Goal: Navigation & Orientation: Find specific page/section

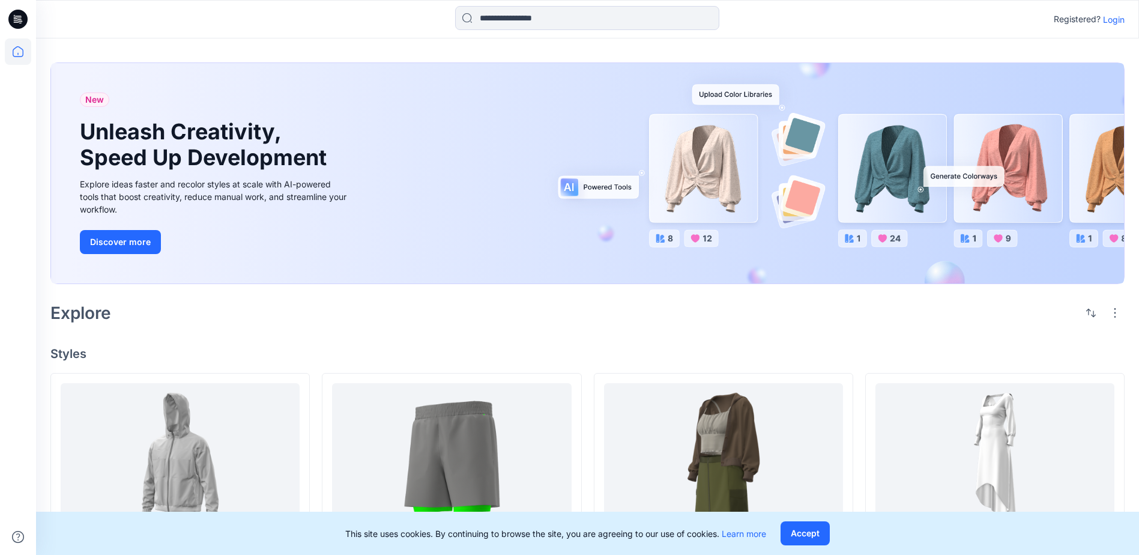
click at [1109, 17] on p "Login" at bounding box center [1114, 19] width 22 height 13
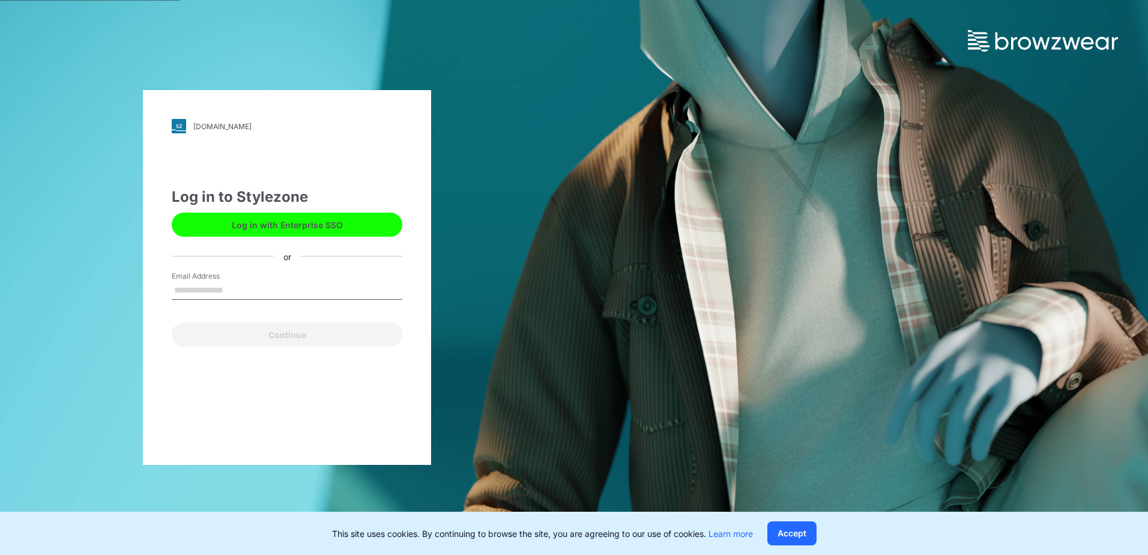
click at [237, 292] on input "Email Address" at bounding box center [287, 291] width 231 height 18
type input "**********"
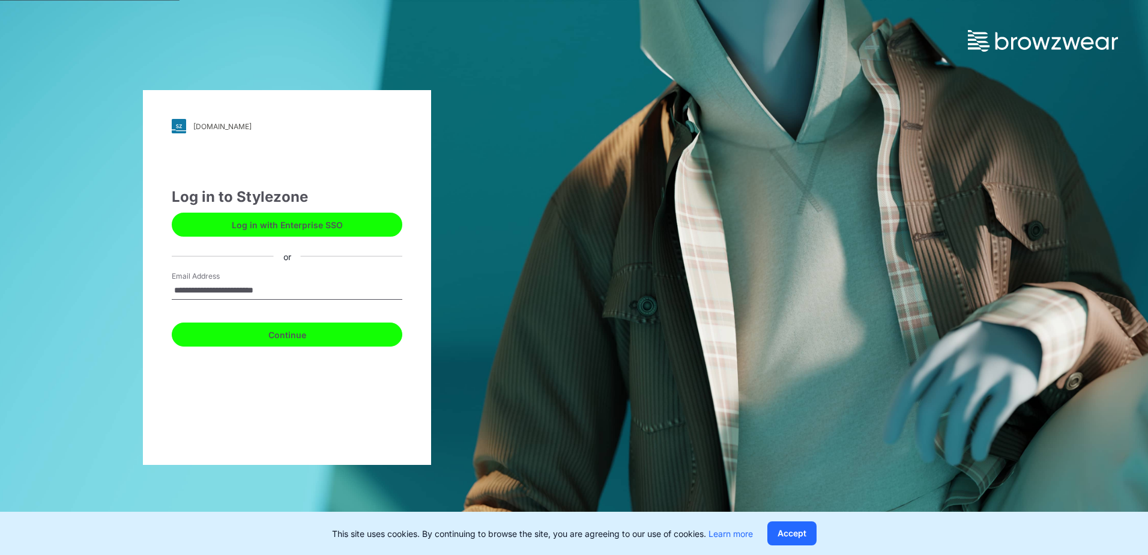
click at [261, 330] on button "Continue" at bounding box center [287, 334] width 231 height 24
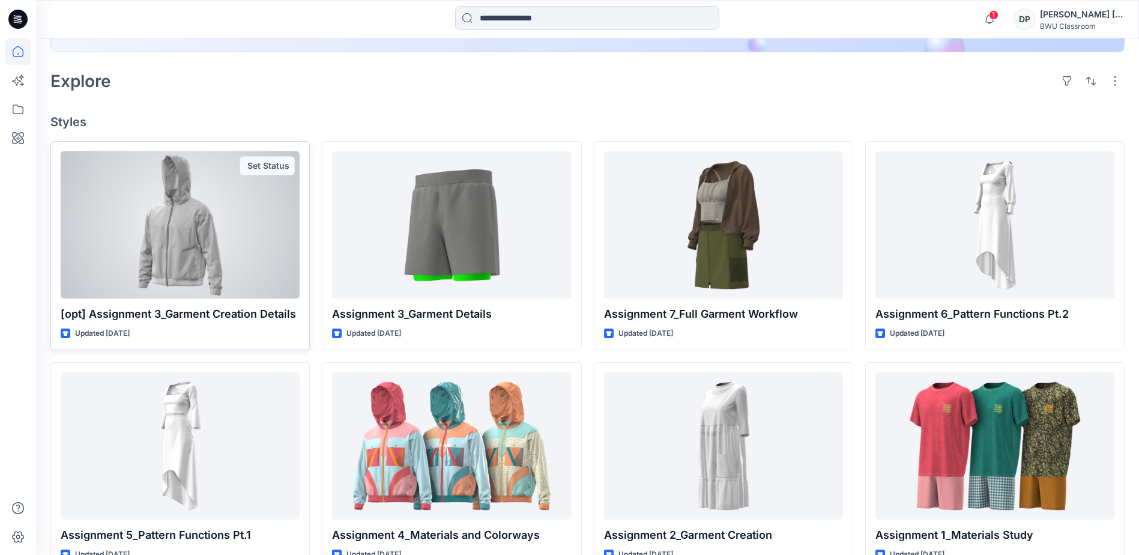
scroll to position [304, 0]
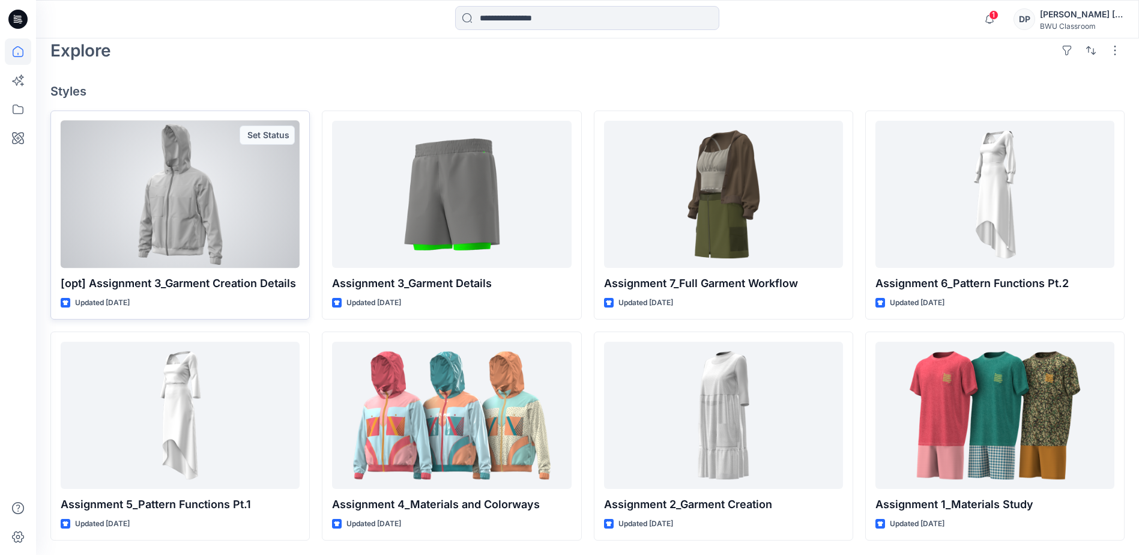
click at [222, 177] on div at bounding box center [180, 194] width 239 height 147
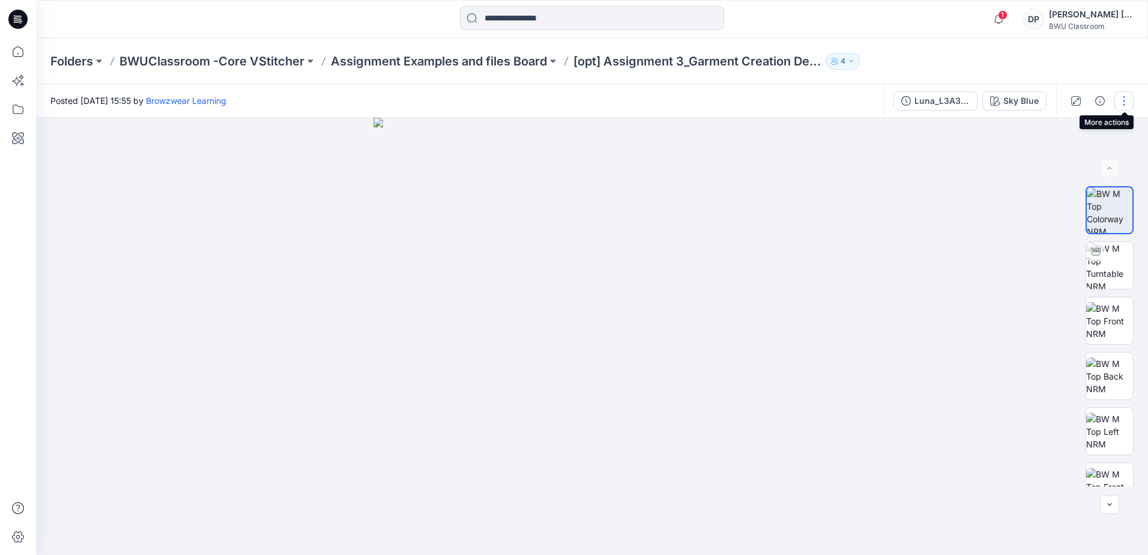
click at [1121, 100] on button "button" at bounding box center [1124, 100] width 19 height 19
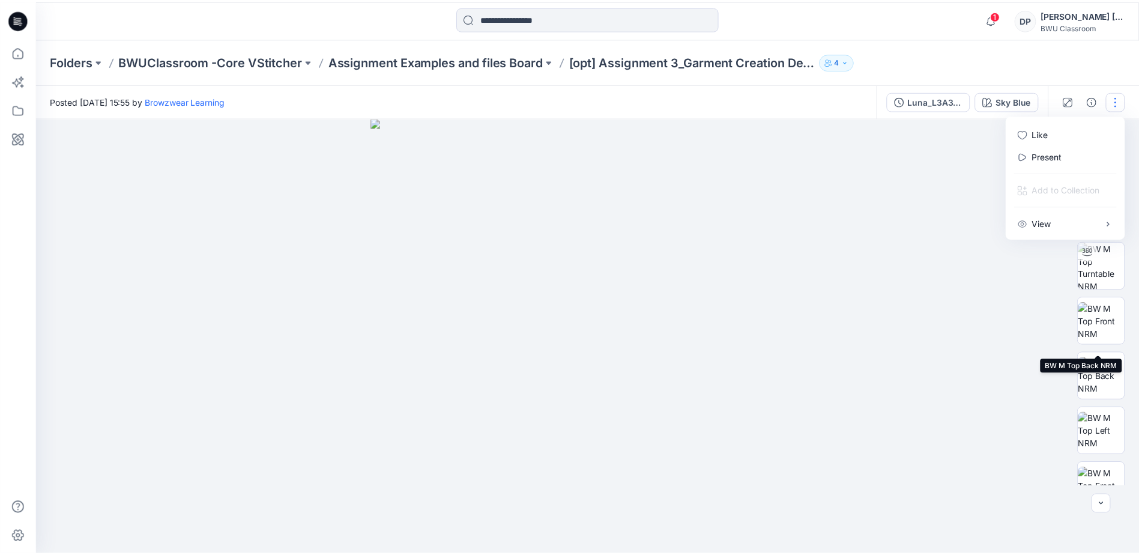
scroll to position [79, 0]
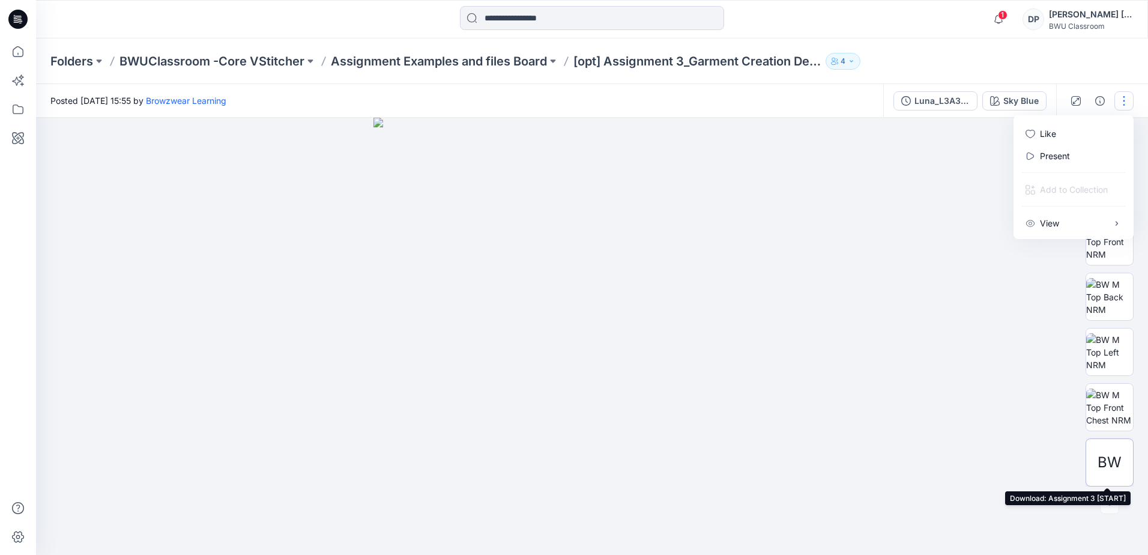
click at [1110, 453] on span "BW" at bounding box center [1110, 463] width 24 height 22
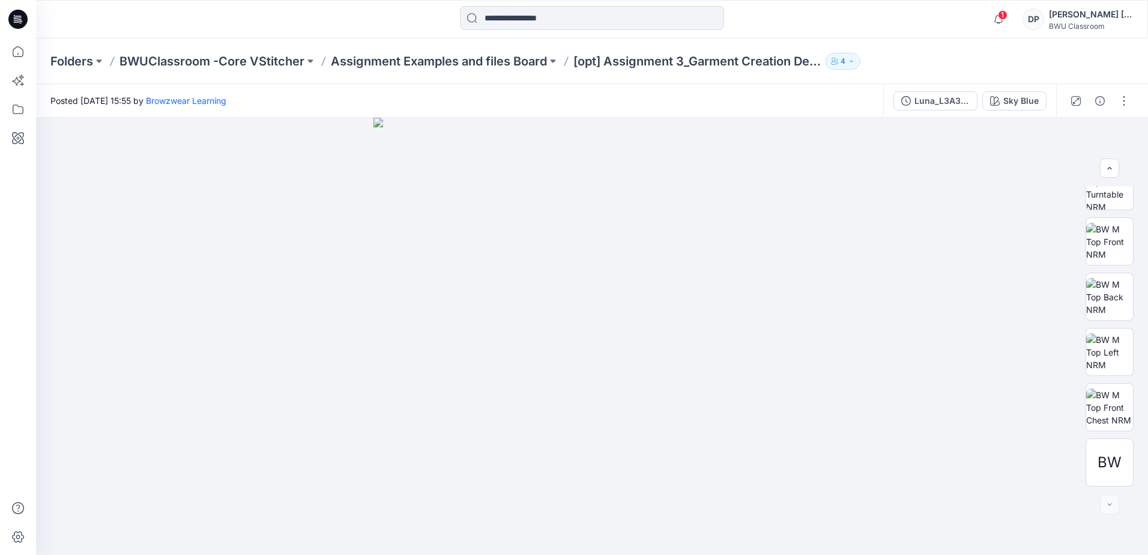
click at [1096, 12] on div "[PERSON_NAME] [PERSON_NAME]" at bounding box center [1091, 14] width 84 height 14
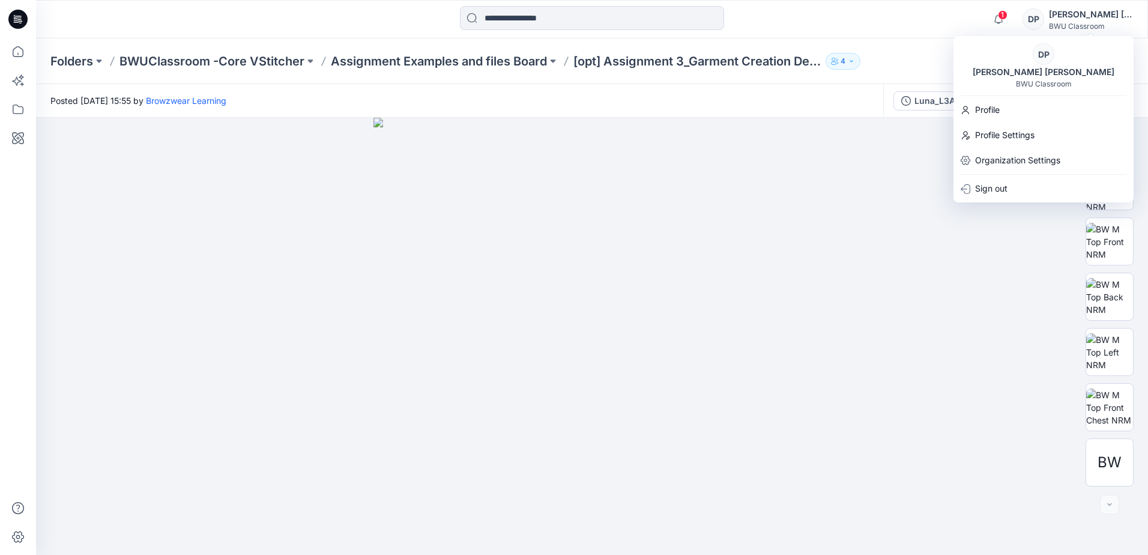
click at [885, 62] on div "Folders BWUClassroom -Core VStitcher Assignment Examples and files Board [opt] …" at bounding box center [545, 61] width 990 height 17
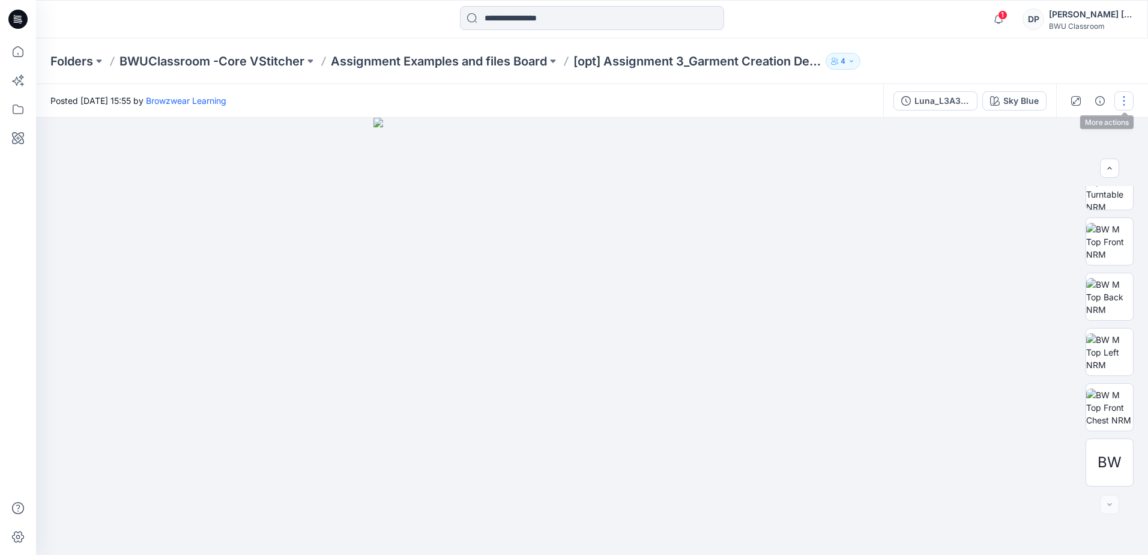
click at [1116, 96] on button "button" at bounding box center [1124, 100] width 19 height 19
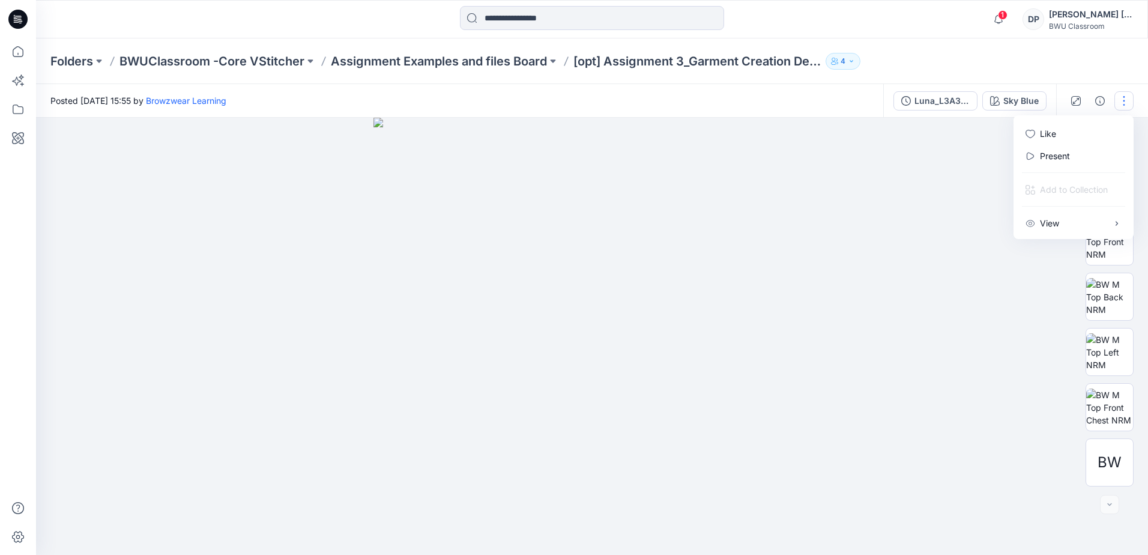
click at [1068, 46] on div "Folders BWUClassroom -Core VStitcher Assignment Examples and files Board [opt] …" at bounding box center [592, 61] width 1112 height 46
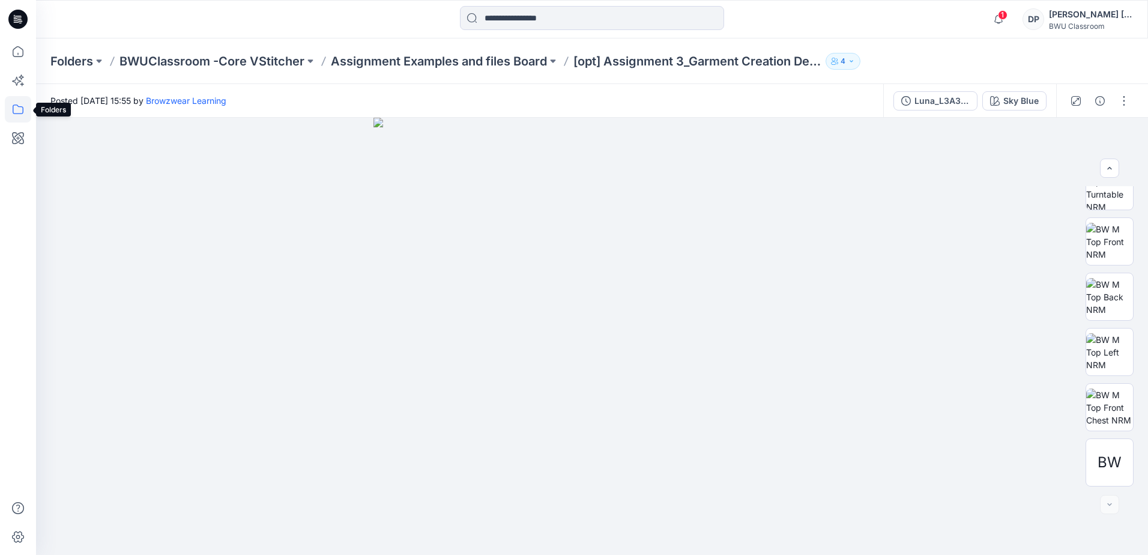
click at [18, 112] on icon at bounding box center [18, 109] width 26 height 26
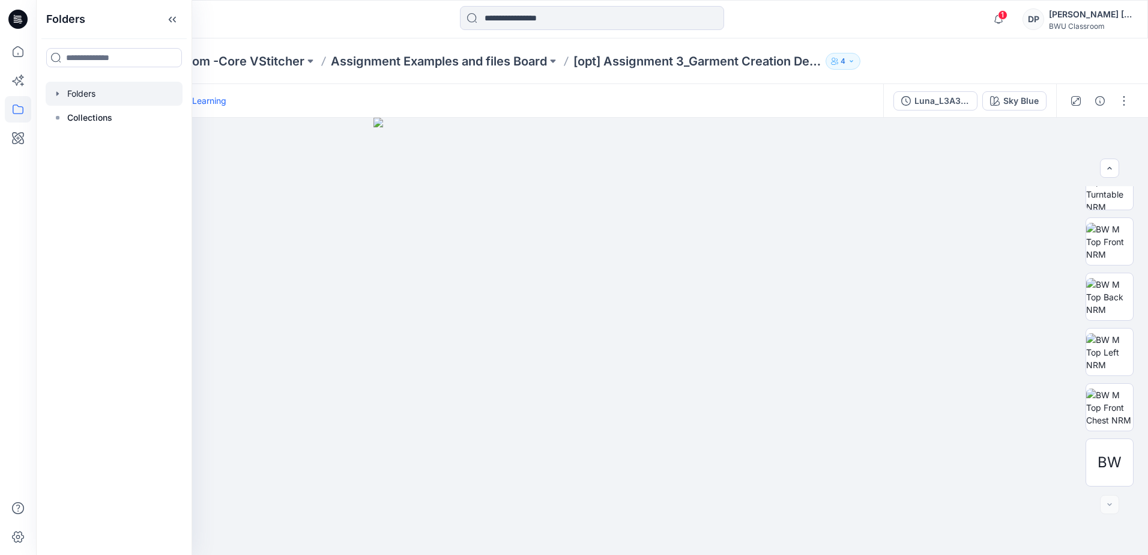
click at [103, 100] on div at bounding box center [114, 94] width 137 height 24
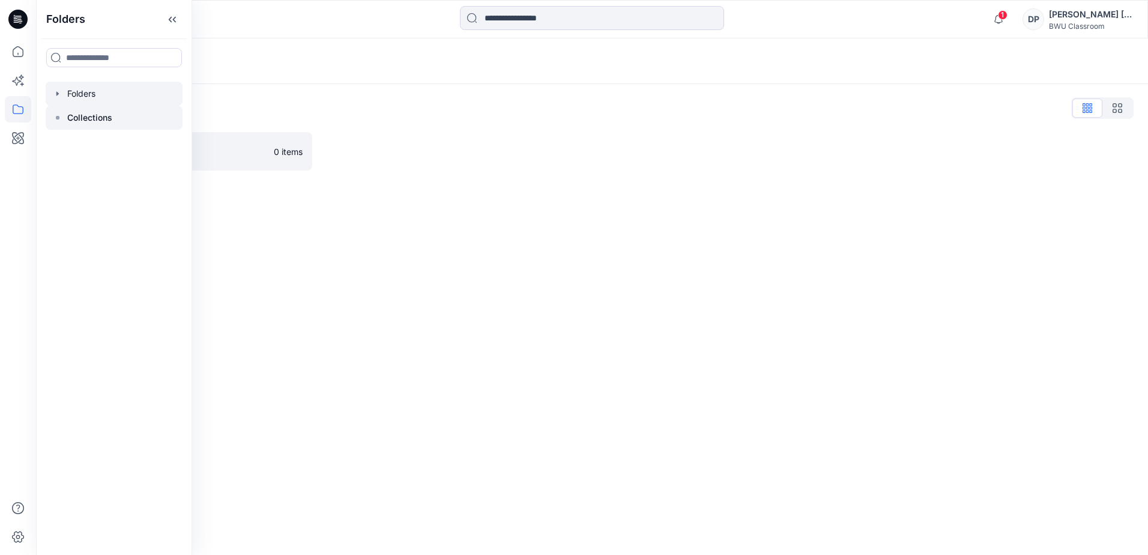
click at [107, 120] on p "Collections" at bounding box center [89, 118] width 45 height 14
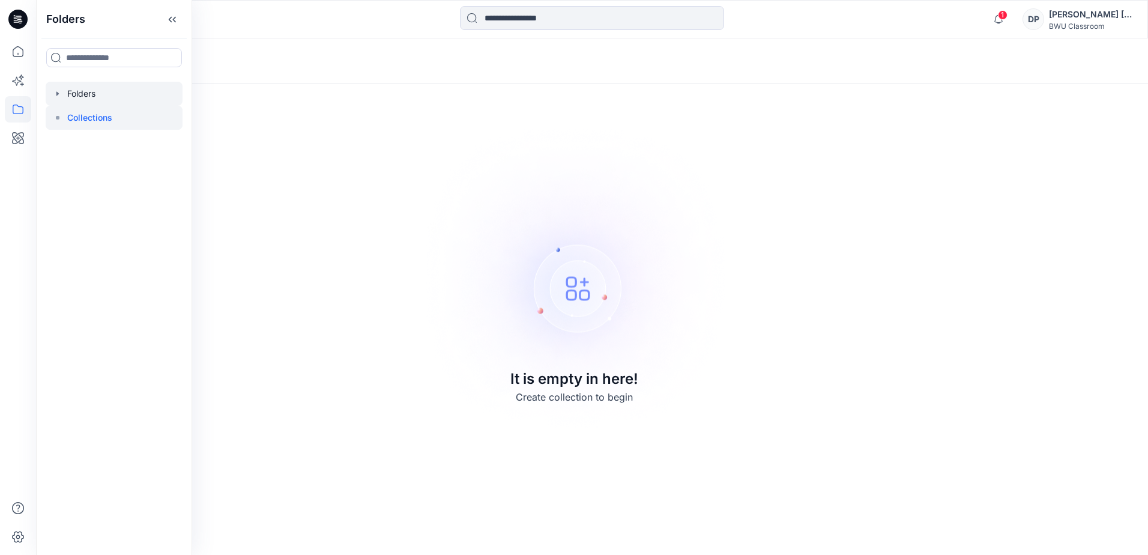
click at [95, 88] on div at bounding box center [114, 94] width 137 height 24
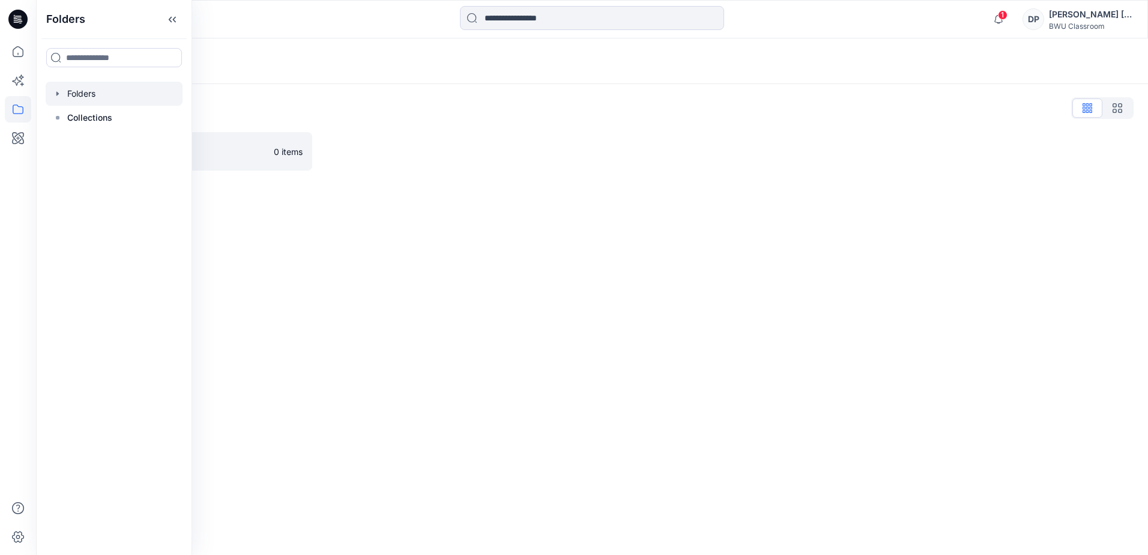
click at [57, 92] on icon "button" at bounding box center [57, 93] width 2 height 4
click at [108, 121] on p "DPC Expert" at bounding box center [102, 118] width 46 height 14
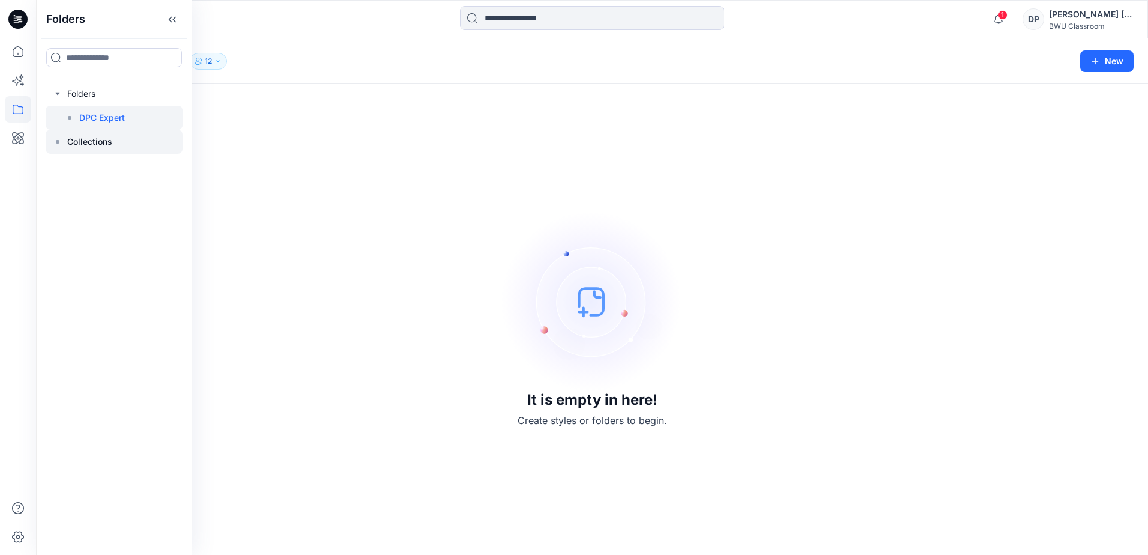
click at [109, 135] on p "Collections" at bounding box center [89, 142] width 45 height 14
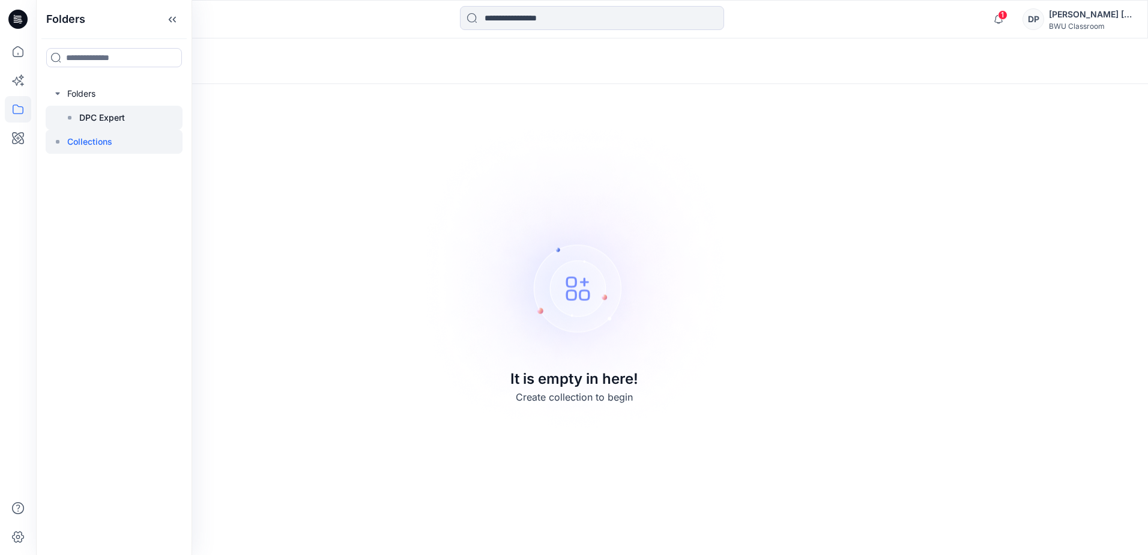
click at [107, 118] on p "DPC Expert" at bounding box center [102, 118] width 46 height 14
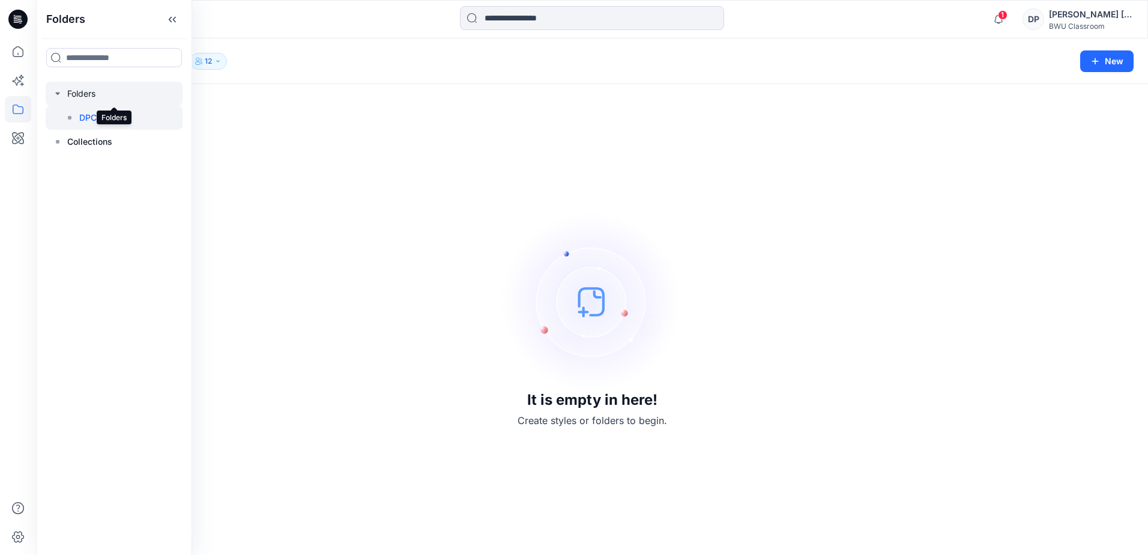
click at [103, 99] on div at bounding box center [114, 94] width 137 height 24
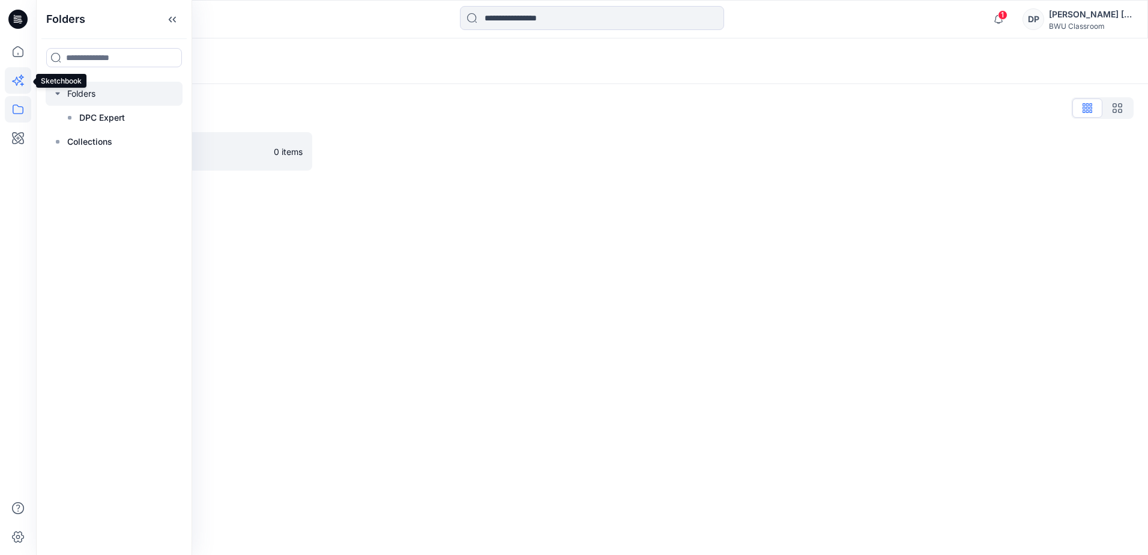
click at [23, 78] on icon at bounding box center [18, 80] width 26 height 26
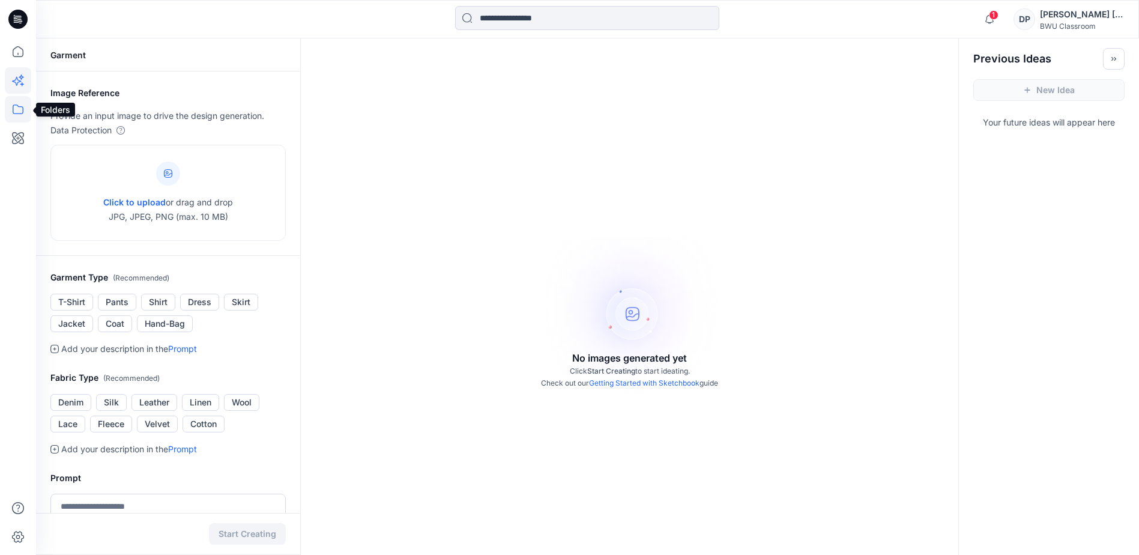
click at [23, 106] on icon at bounding box center [18, 109] width 26 height 26
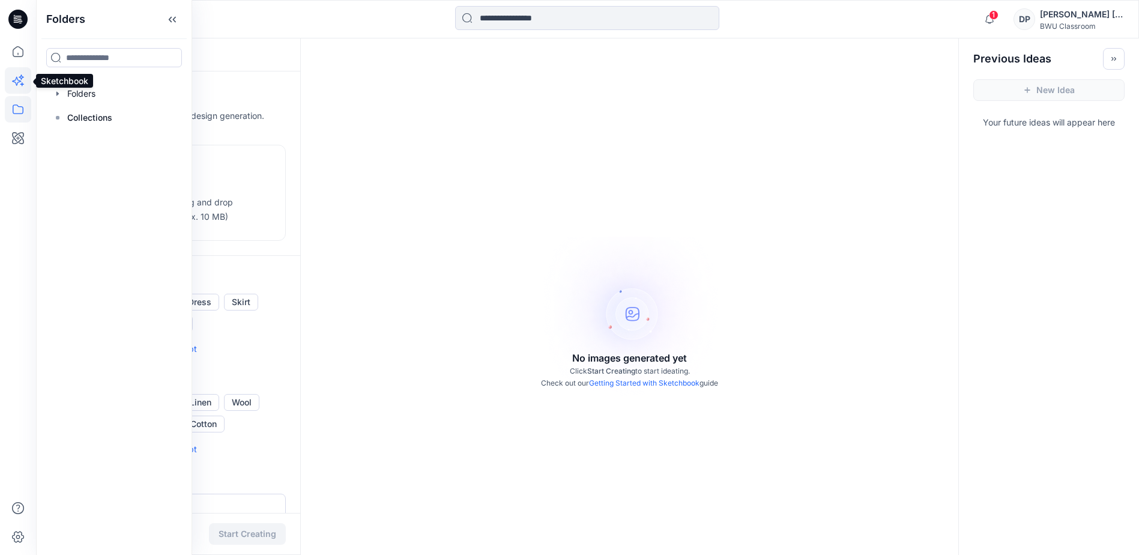
click at [16, 86] on icon at bounding box center [18, 80] width 26 height 26
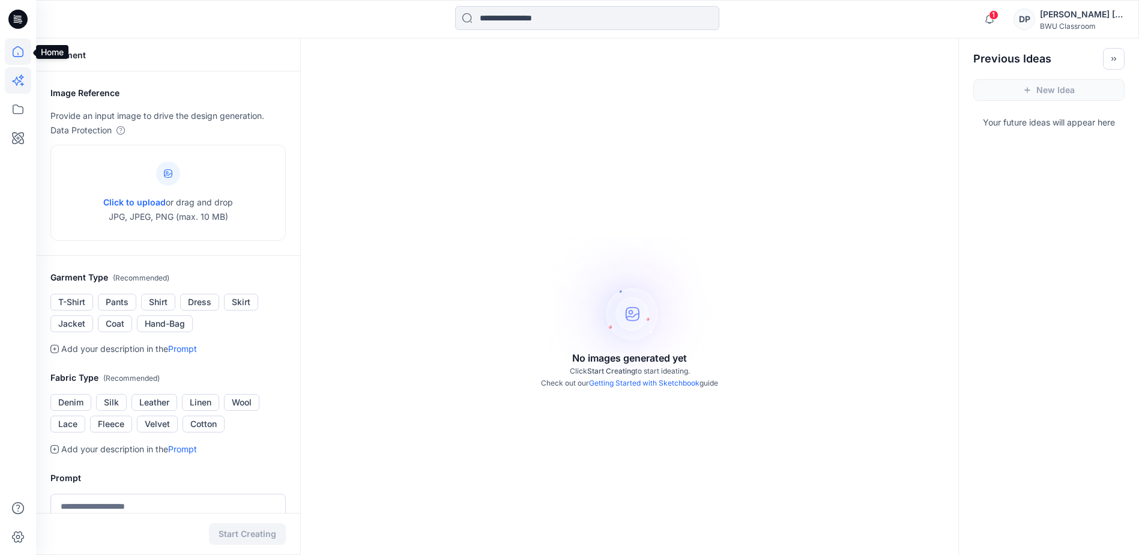
click at [10, 58] on icon at bounding box center [18, 51] width 26 height 26
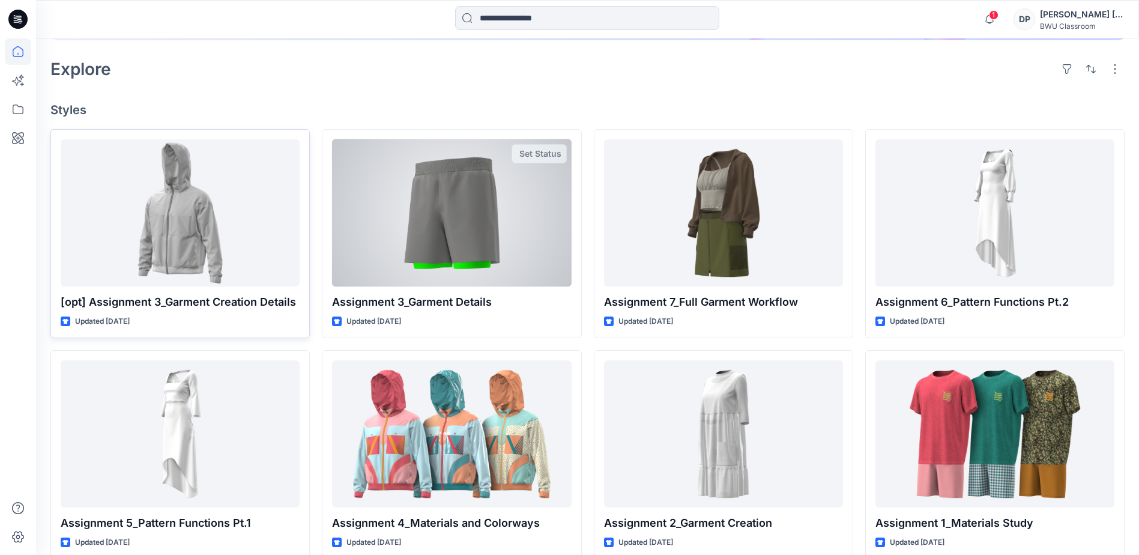
scroll to position [300, 0]
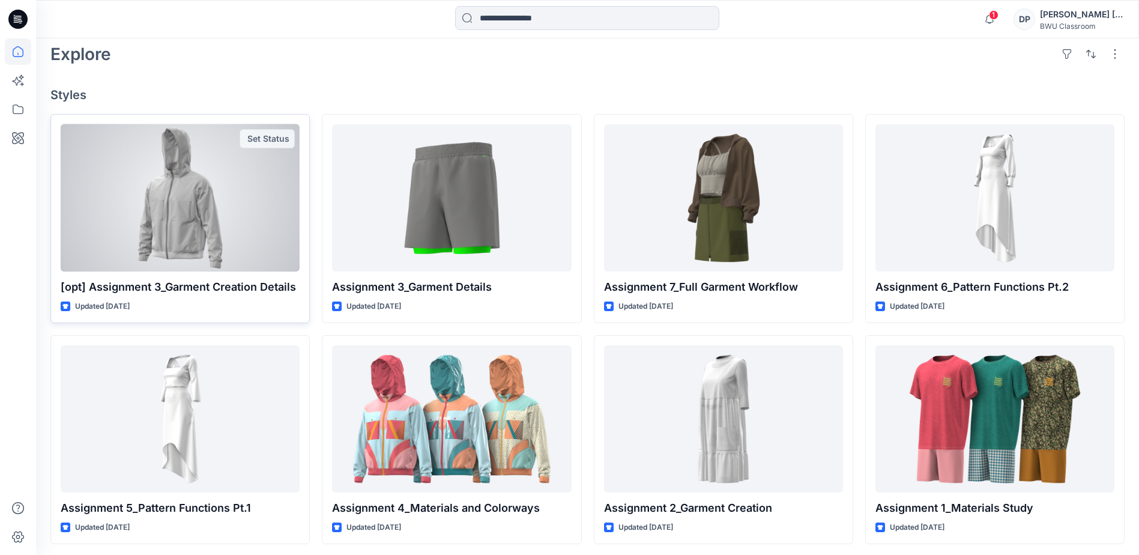
click at [237, 207] on div at bounding box center [180, 197] width 239 height 147
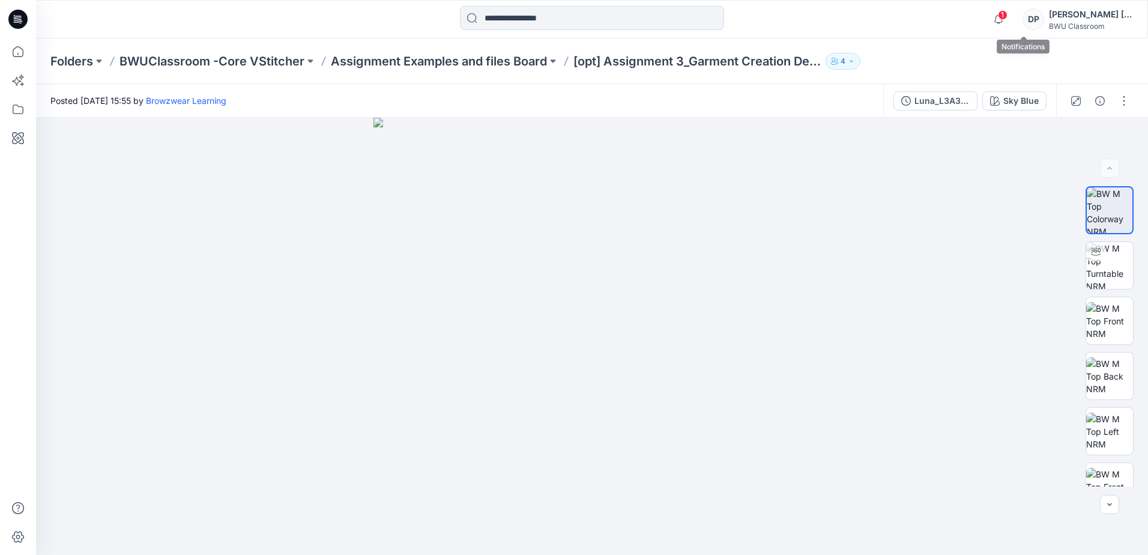
click at [1008, 14] on span "1" at bounding box center [1003, 15] width 10 height 10
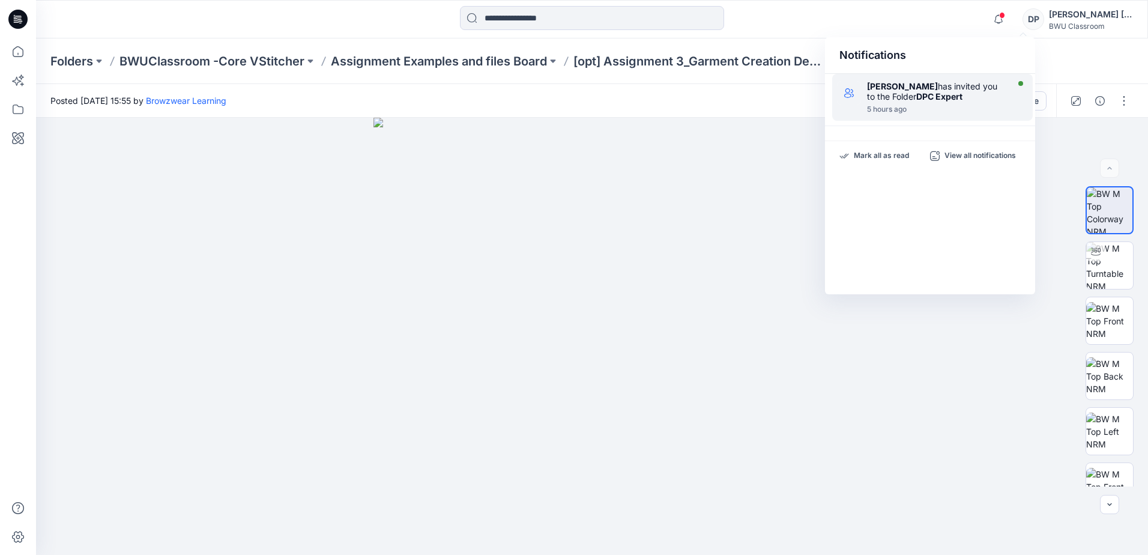
click at [963, 101] on div "[PERSON_NAME] has invited you to the Folder DPC Expert" at bounding box center [936, 91] width 138 height 20
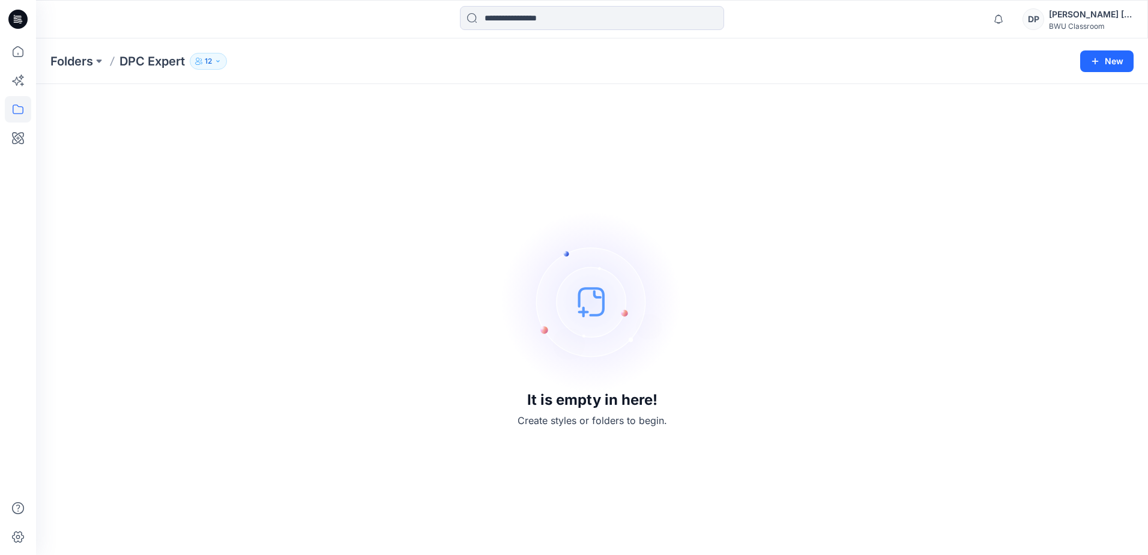
click at [215, 59] on button "12" at bounding box center [208, 61] width 37 height 17
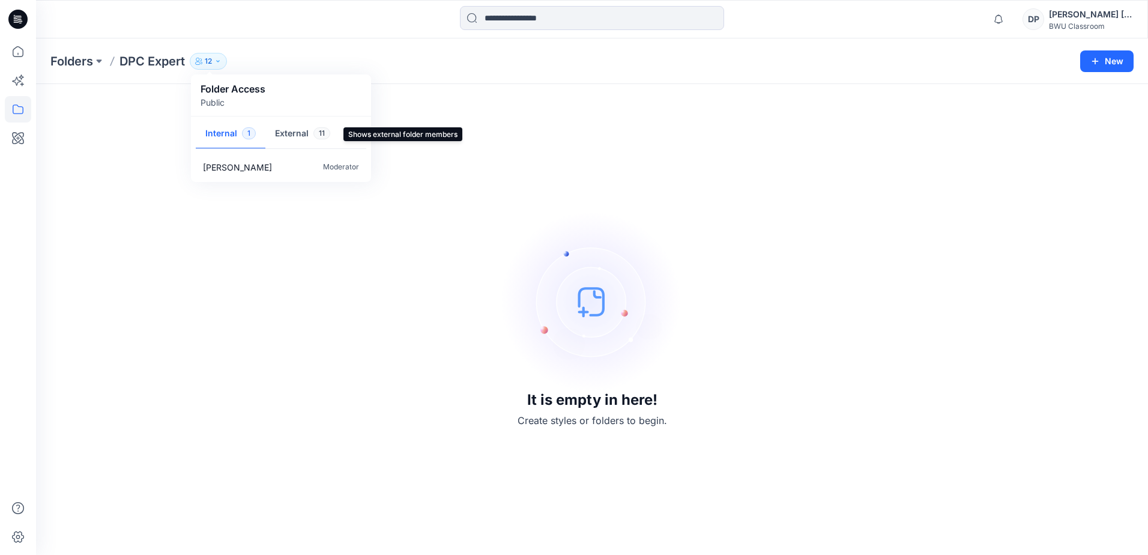
click at [281, 133] on button "External 11" at bounding box center [302, 134] width 74 height 31
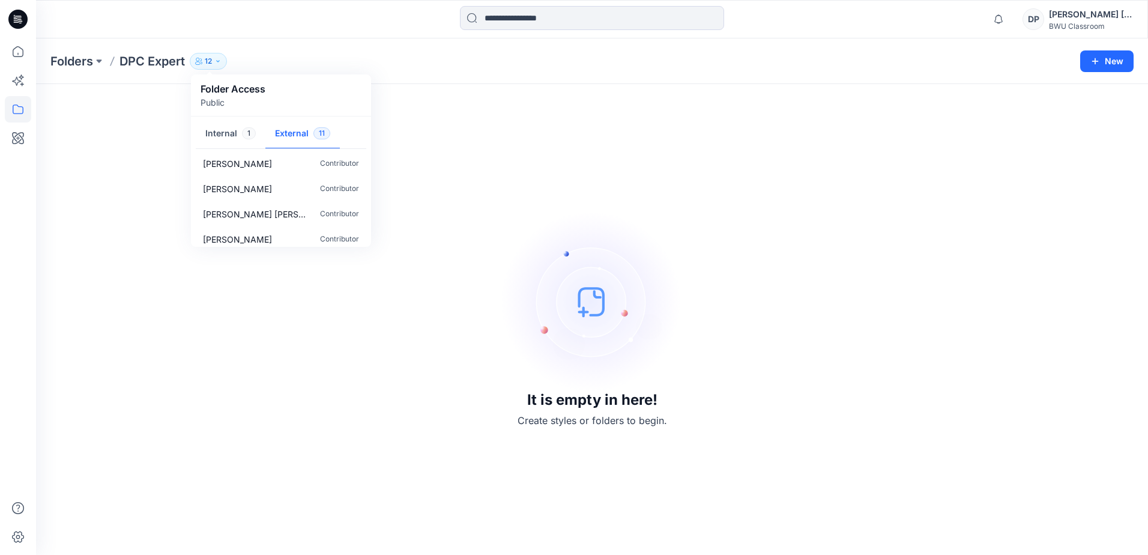
scroll to position [187, 0]
click at [229, 133] on button "Internal 1" at bounding box center [231, 134] width 70 height 31
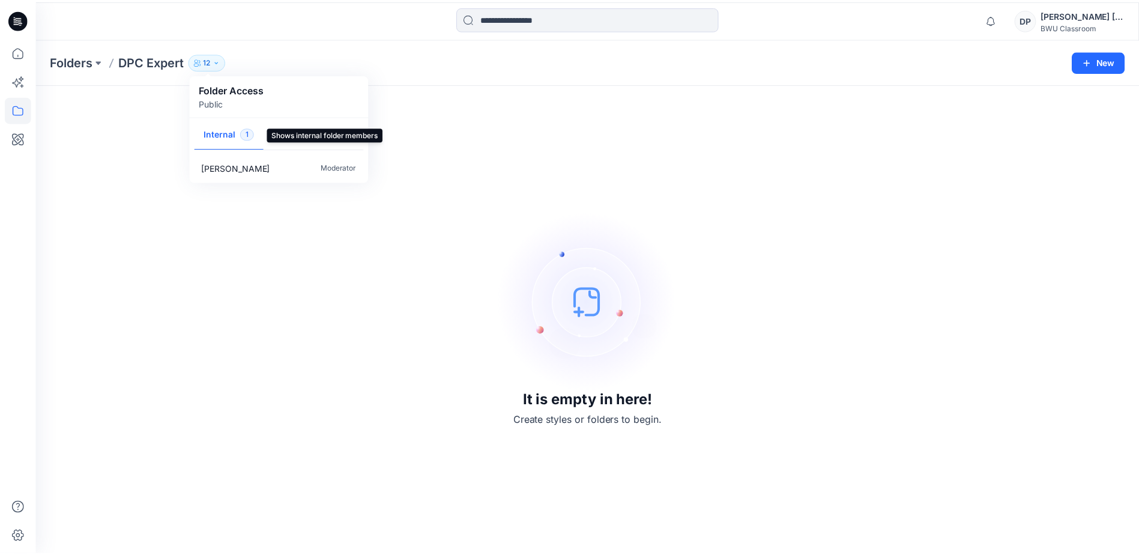
scroll to position [0, 0]
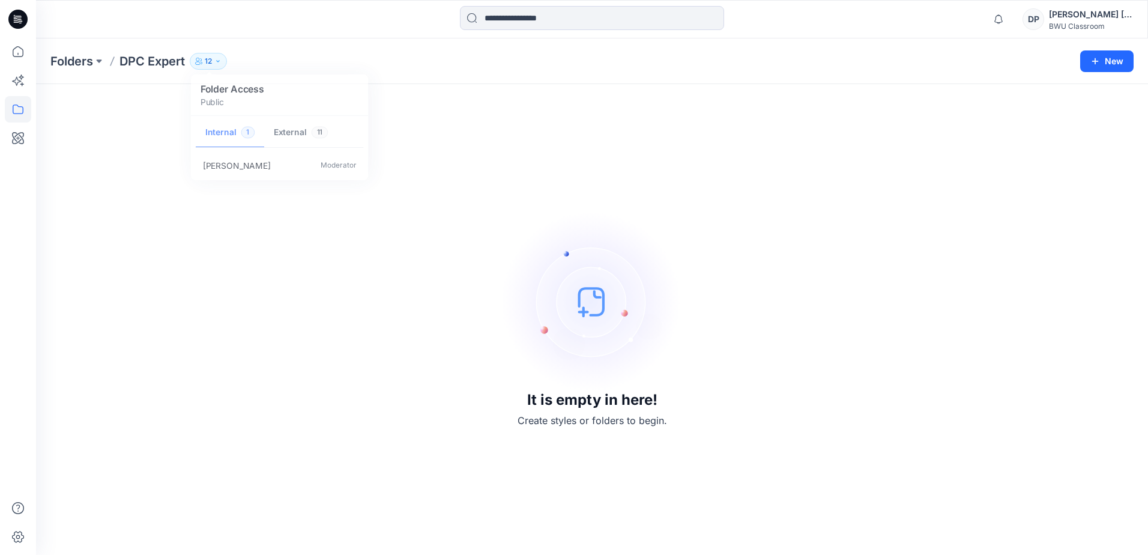
click at [834, 156] on div "It is empty in here! Create styles or folders to begin." at bounding box center [591, 319] width 1083 height 442
click at [77, 62] on p "Folders" at bounding box center [71, 61] width 43 height 17
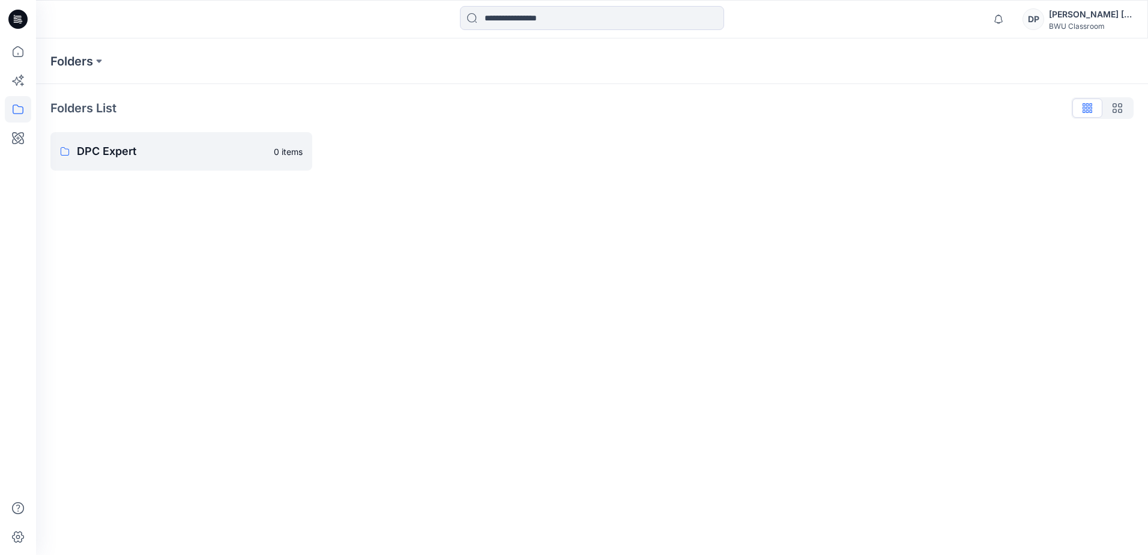
drag, startPoint x: 516, startPoint y: 201, endPoint x: 783, endPoint y: 122, distance: 278.0
click at [516, 201] on div "Folders Folders List DPC Expert 0 items" at bounding box center [592, 296] width 1112 height 516
click at [14, 50] on icon at bounding box center [18, 51] width 26 height 26
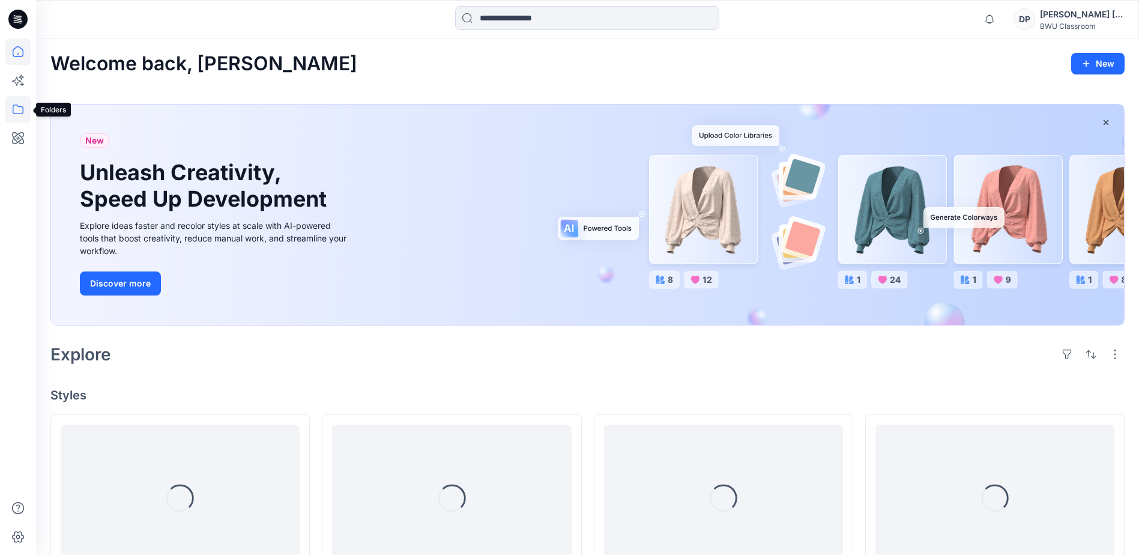
click at [9, 109] on icon at bounding box center [18, 109] width 26 height 26
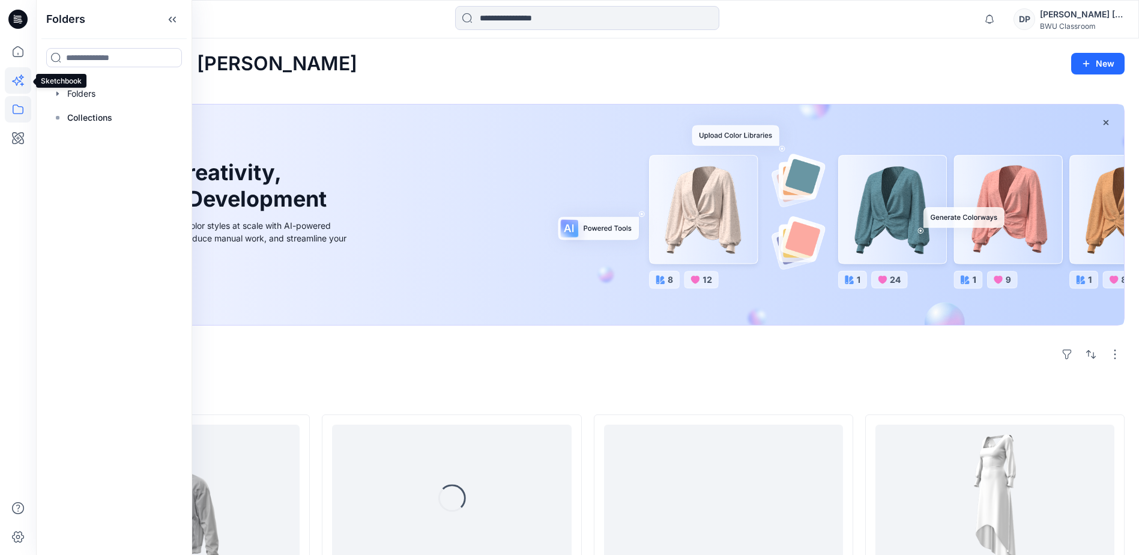
click at [15, 79] on icon at bounding box center [18, 80] width 26 height 26
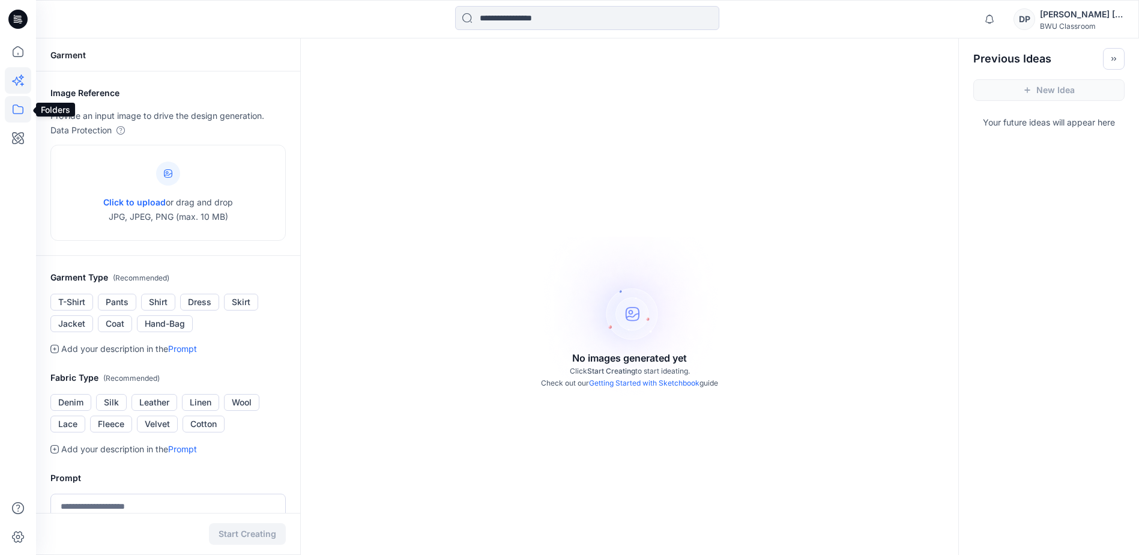
click at [20, 100] on icon at bounding box center [18, 109] width 26 height 26
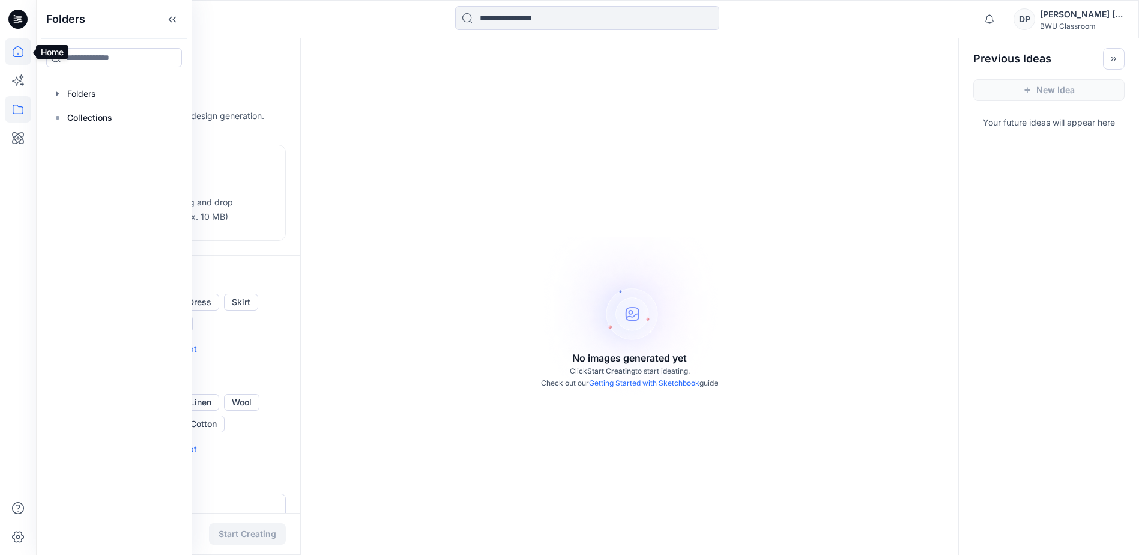
click at [7, 49] on icon at bounding box center [18, 51] width 26 height 26
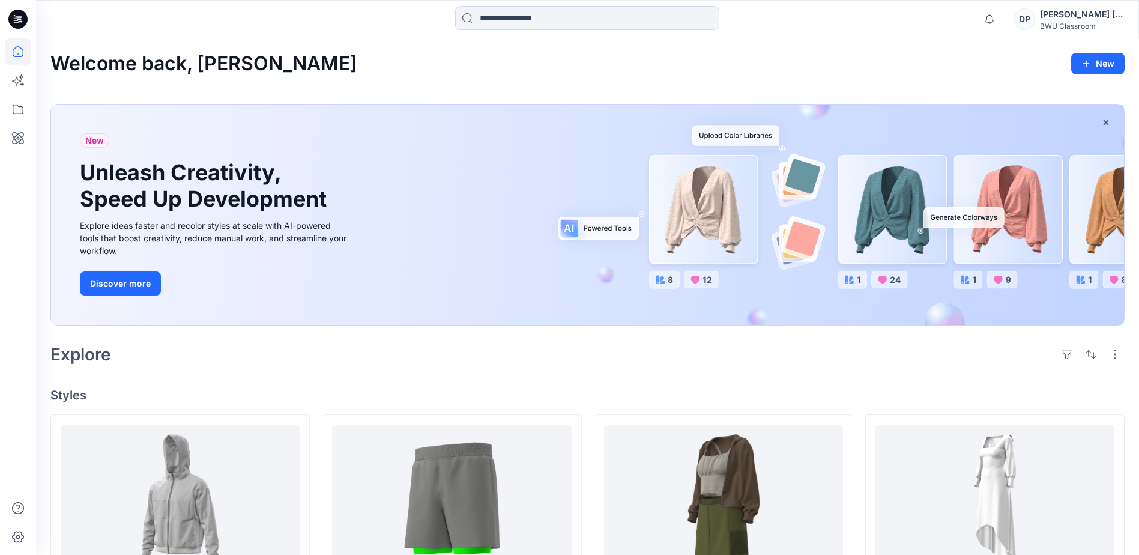
click at [8, 7] on icon at bounding box center [17, 19] width 19 height 38
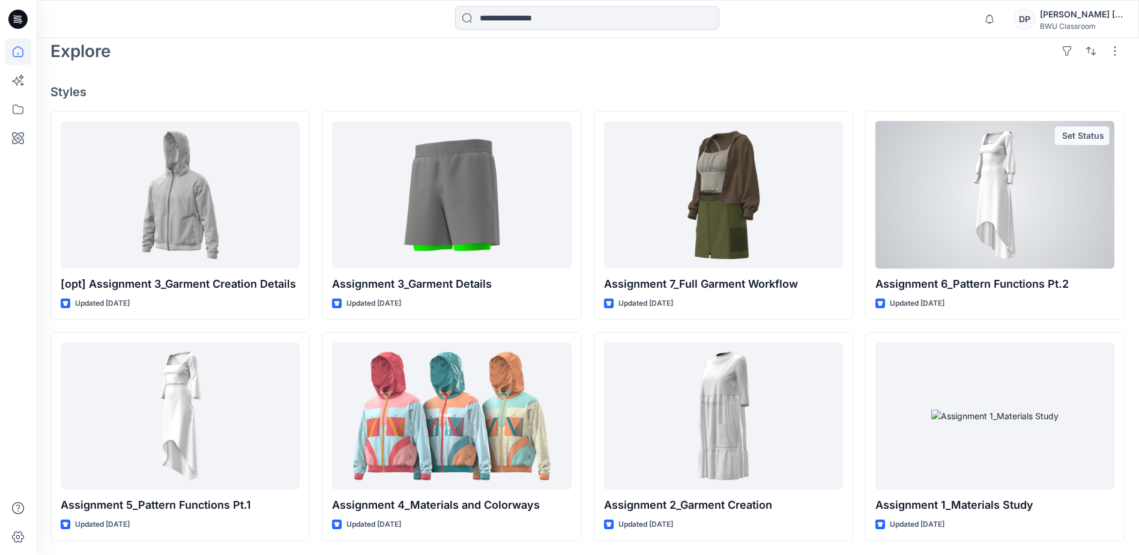
scroll to position [304, 0]
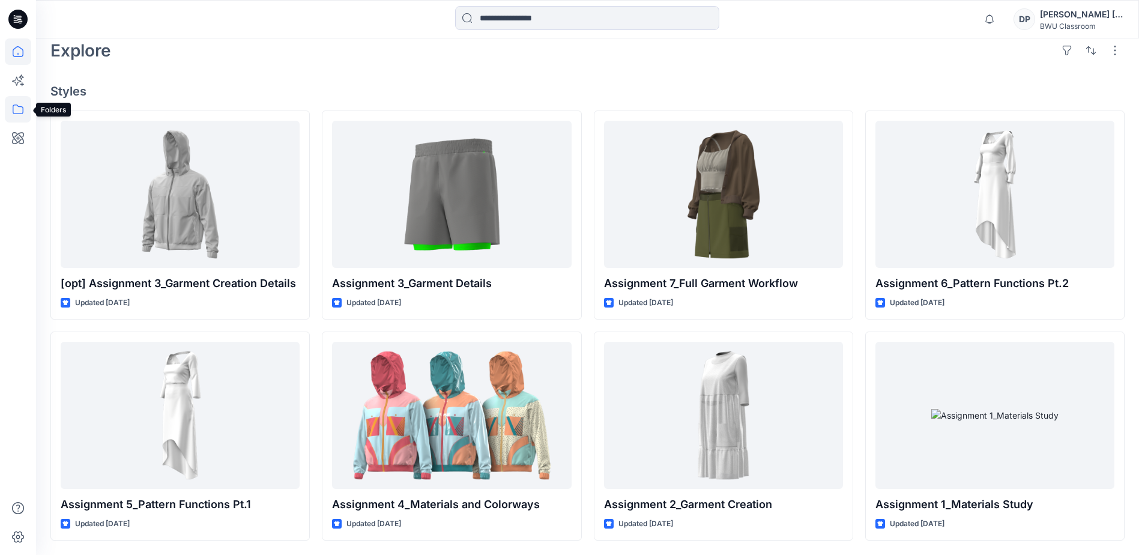
click at [20, 102] on icon at bounding box center [18, 109] width 26 height 26
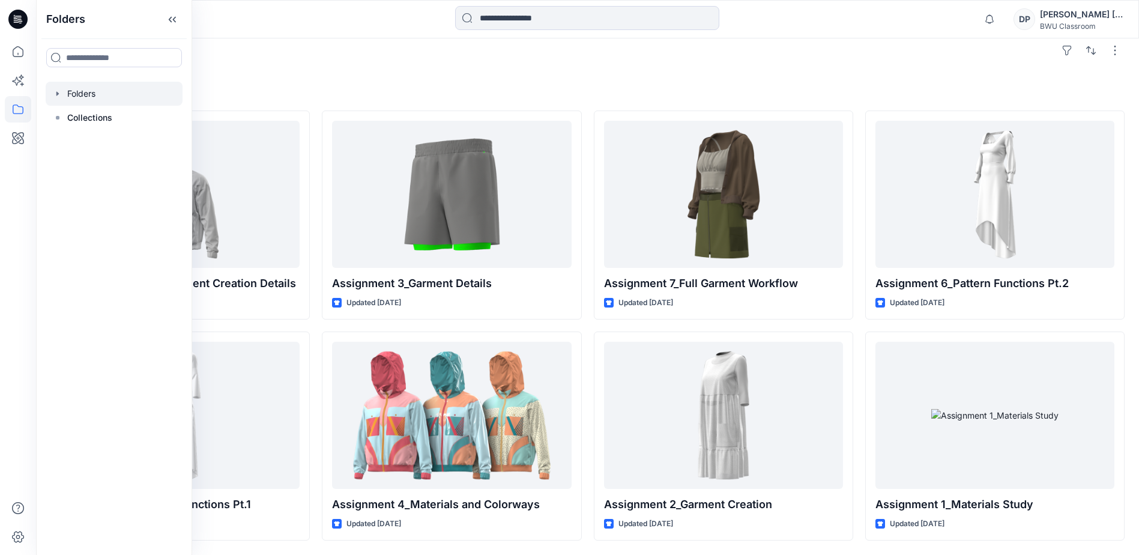
click at [94, 95] on div at bounding box center [114, 94] width 137 height 24
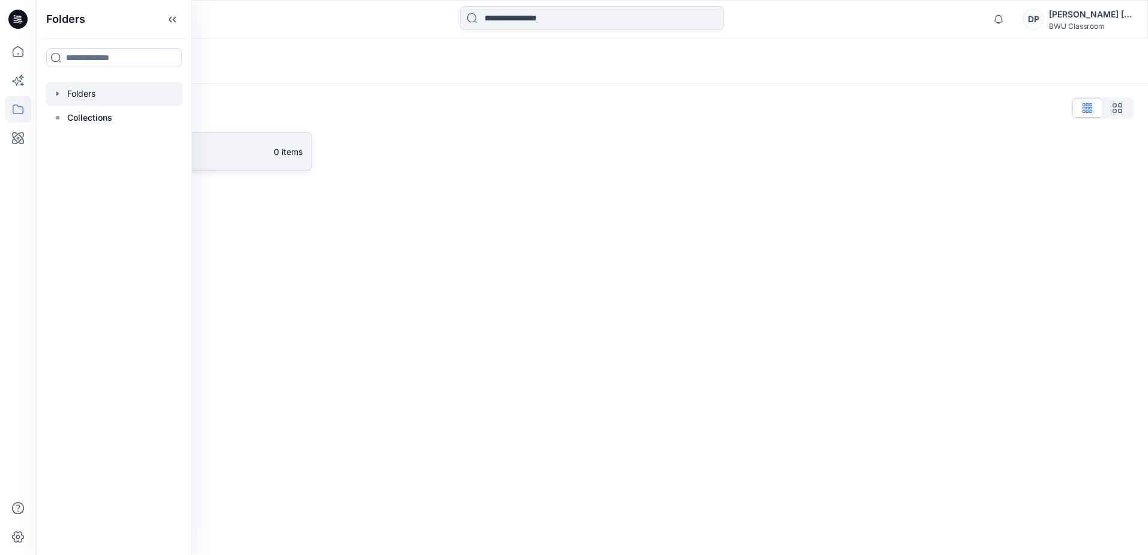
click at [244, 155] on p "DPC Expert" at bounding box center [172, 151] width 190 height 17
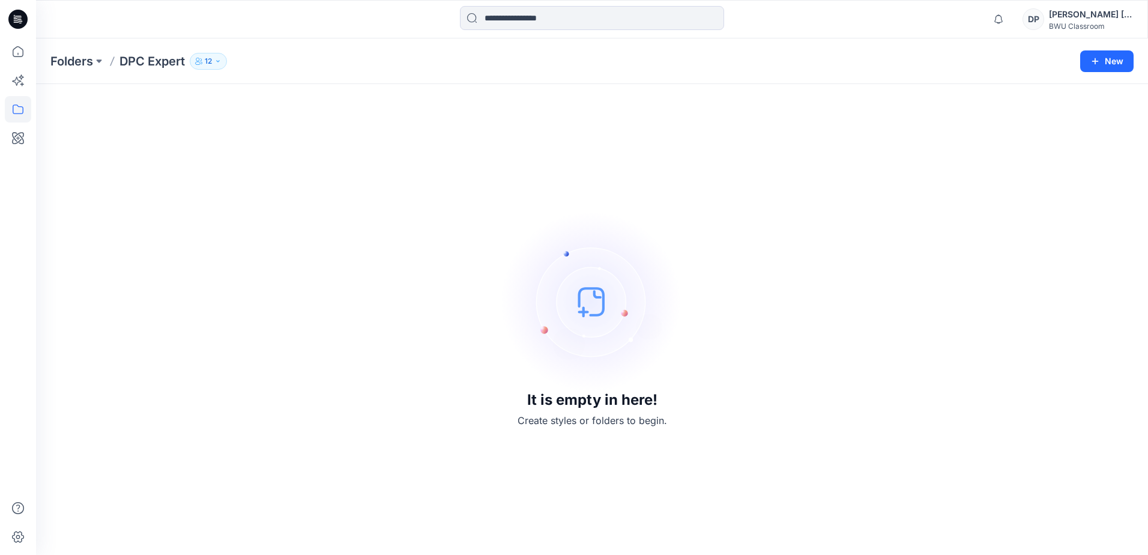
click at [214, 62] on button "12" at bounding box center [208, 61] width 37 height 17
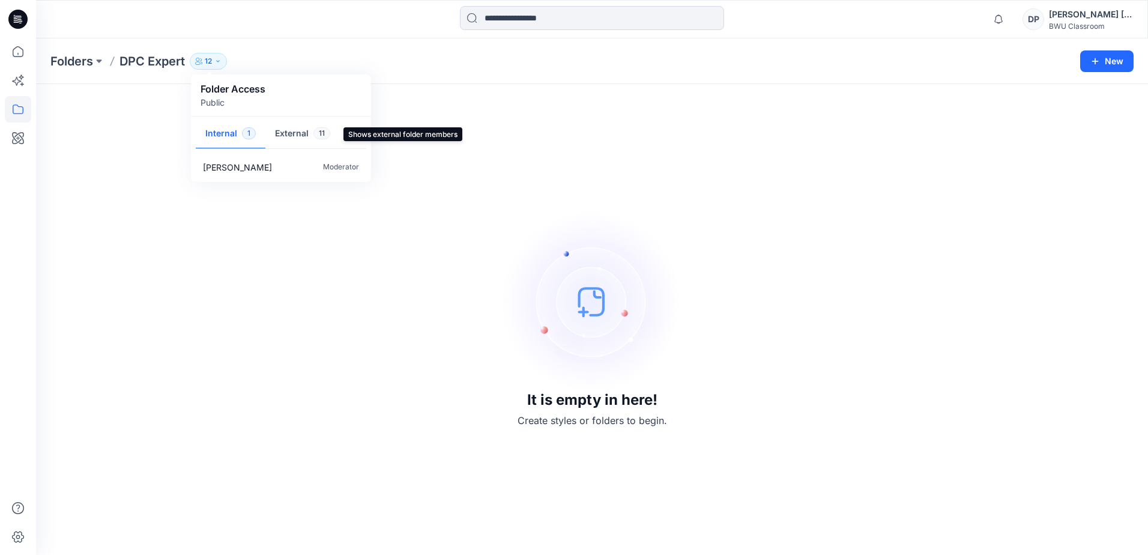
click at [300, 137] on button "External 11" at bounding box center [302, 134] width 74 height 31
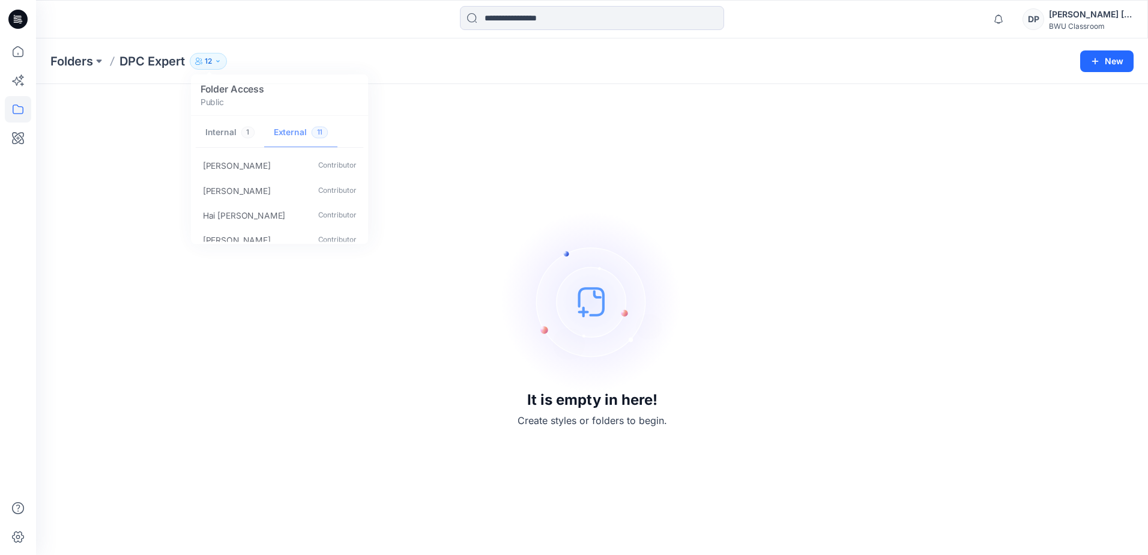
click at [563, 149] on div "It is empty in here! Create styles or folders to begin." at bounding box center [591, 319] width 1083 height 442
